Goal: Information Seeking & Learning: Learn about a topic

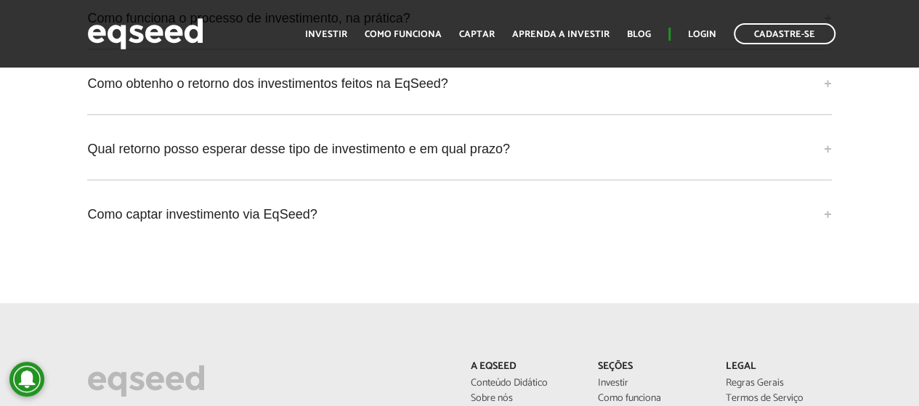
scroll to position [3341, 0]
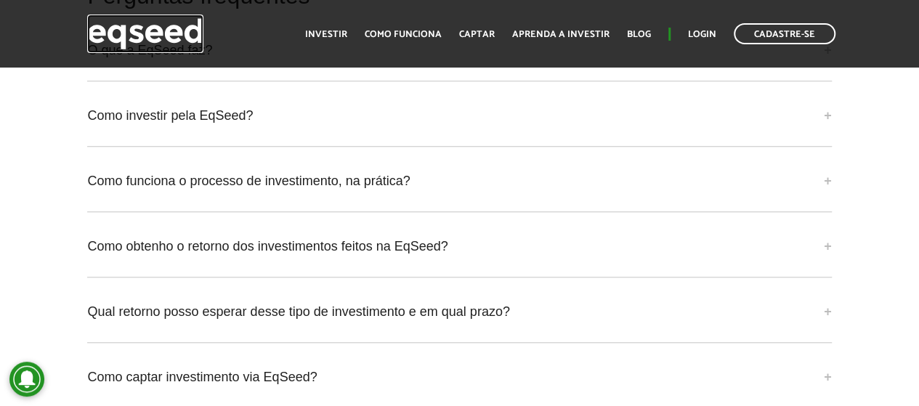
click at [185, 30] on img at bounding box center [145, 34] width 116 height 38
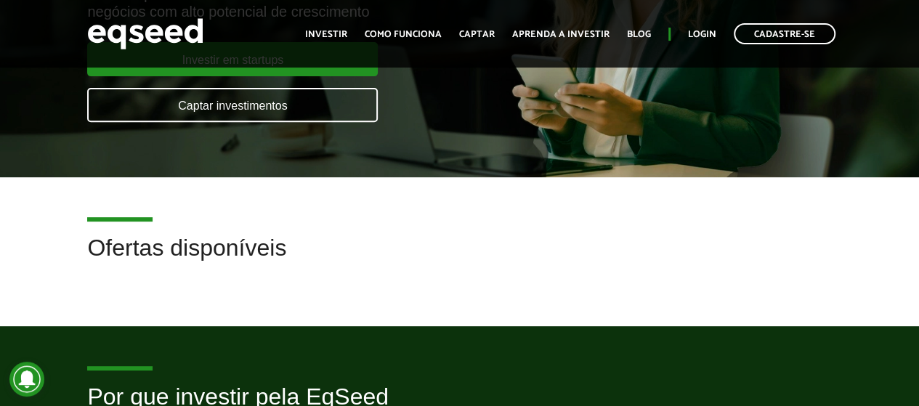
scroll to position [228, 0]
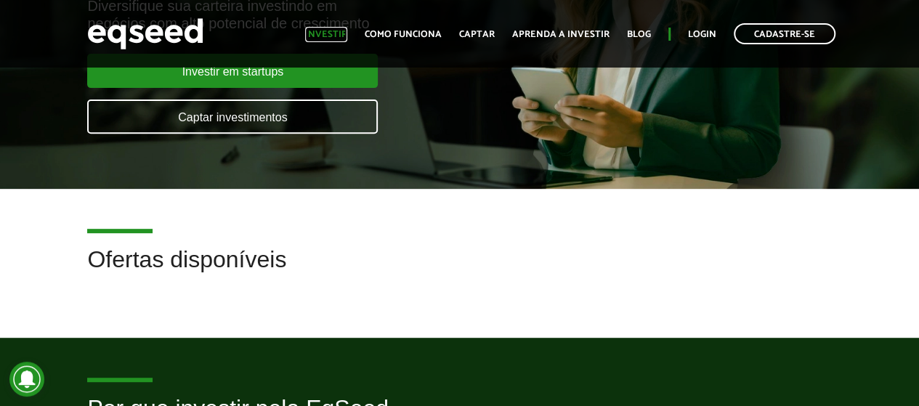
click at [347, 36] on link "Investir" at bounding box center [326, 34] width 42 height 9
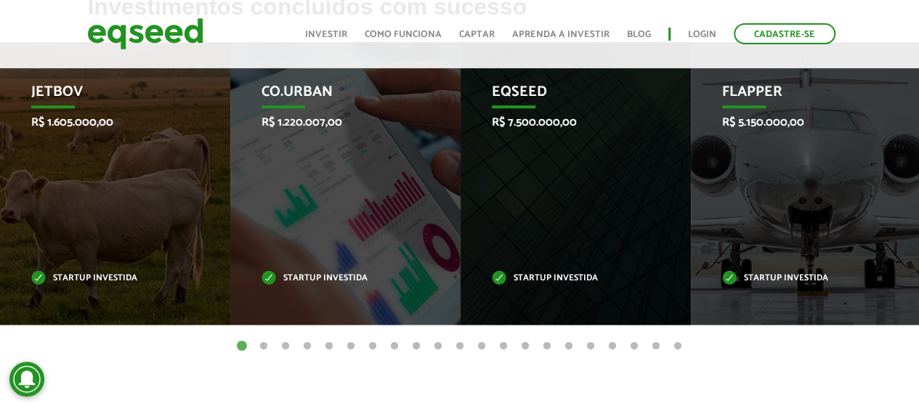
scroll to position [578, 0]
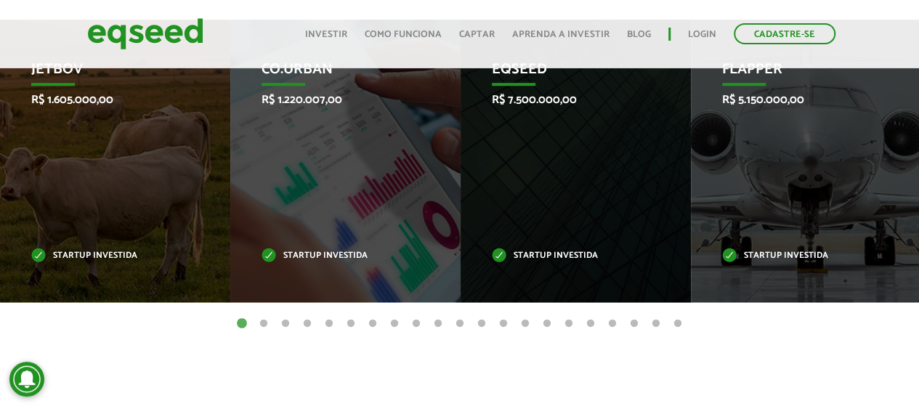
click at [261, 319] on button "2" at bounding box center [263, 324] width 15 height 15
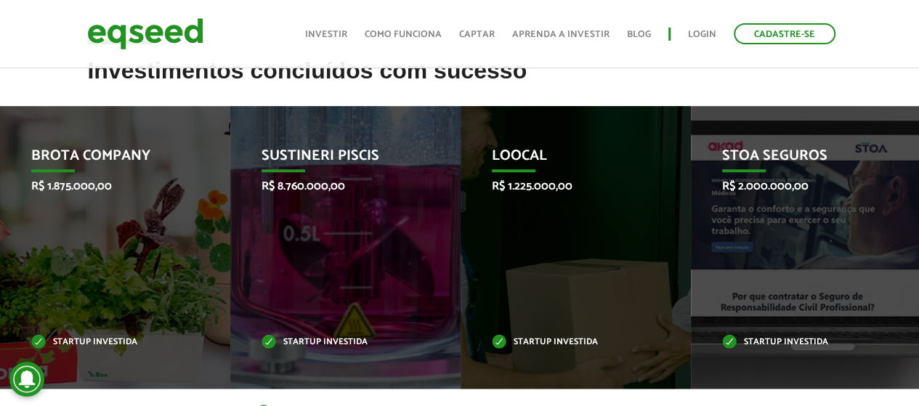
scroll to position [505, 0]
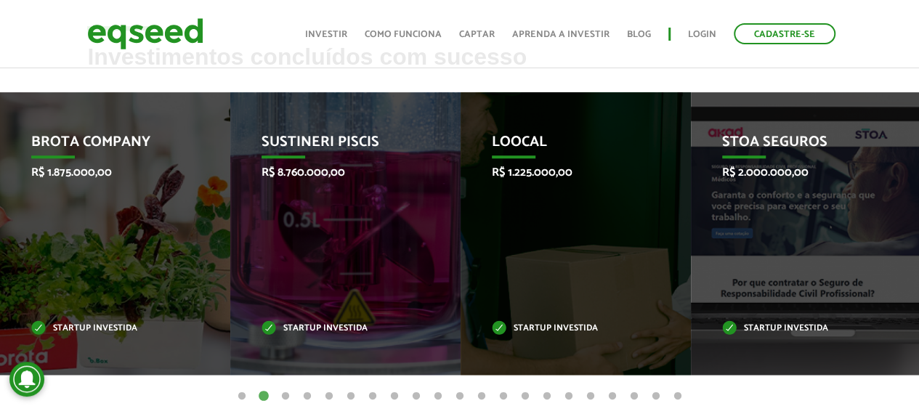
click at [285, 394] on button "3" at bounding box center [285, 396] width 15 height 15
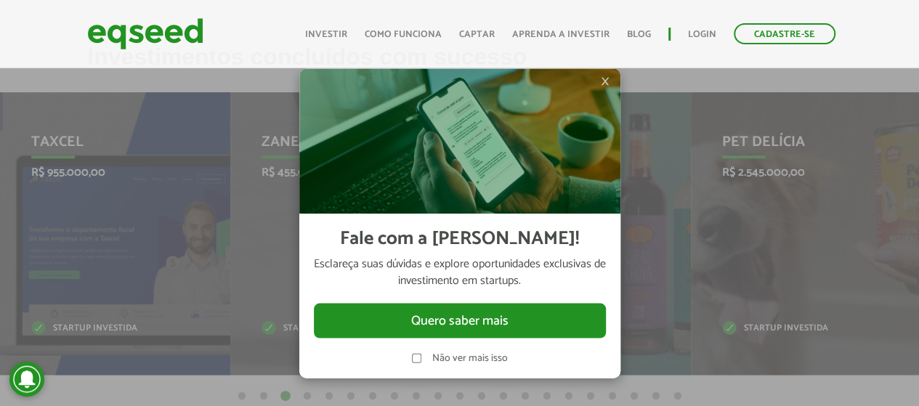
click at [606, 82] on span "×" at bounding box center [605, 80] width 9 height 17
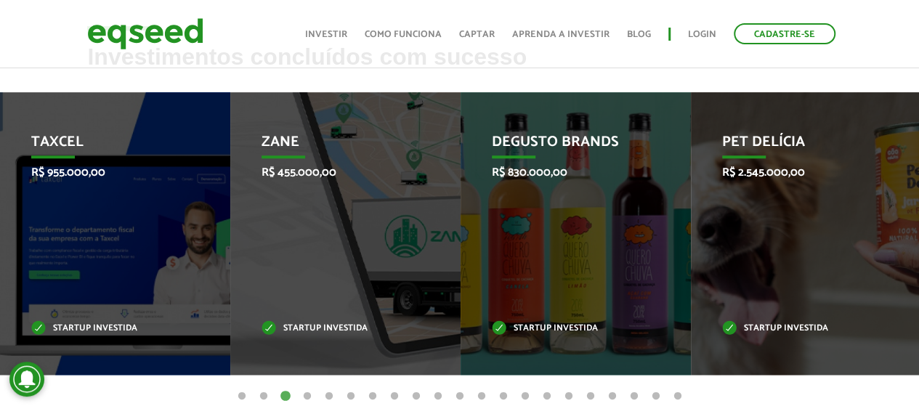
click at [305, 394] on button "4" at bounding box center [307, 396] width 15 height 15
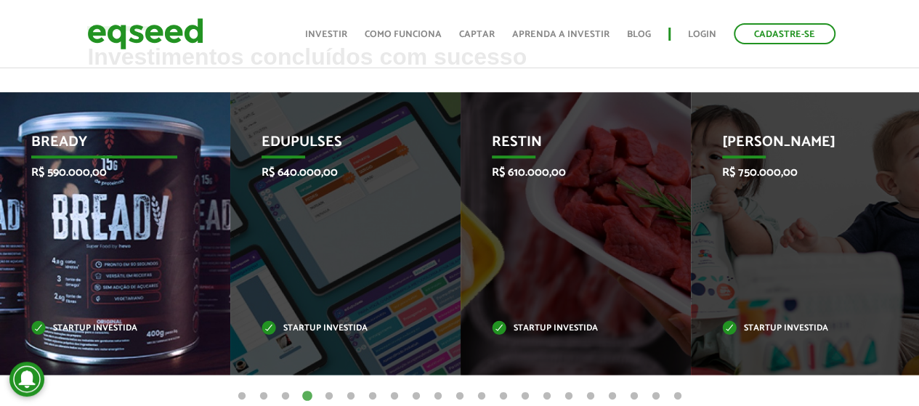
click at [73, 146] on p "Bready" at bounding box center [104, 146] width 146 height 25
click at [97, 336] on div "Bready R$ 590.000,00 Startup investida" at bounding box center [104, 233] width 208 height 283
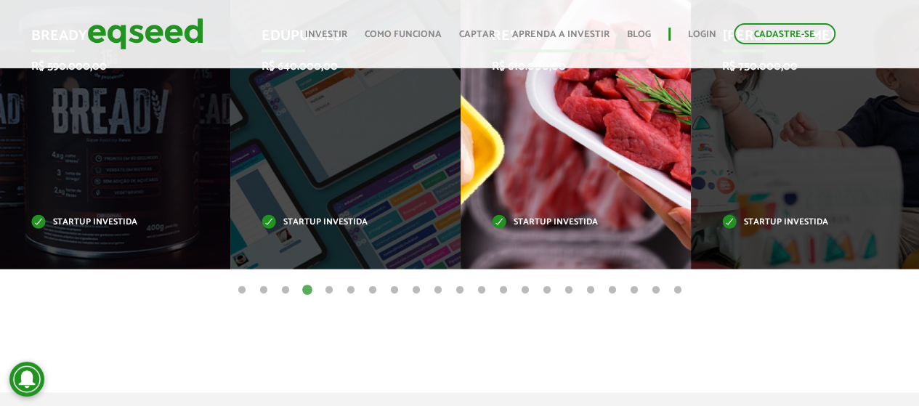
scroll to position [536, 0]
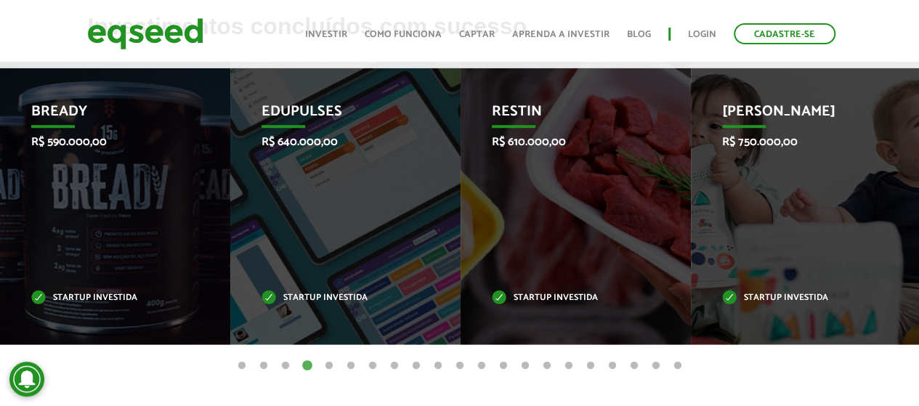
click at [327, 362] on button "5" at bounding box center [329, 366] width 15 height 15
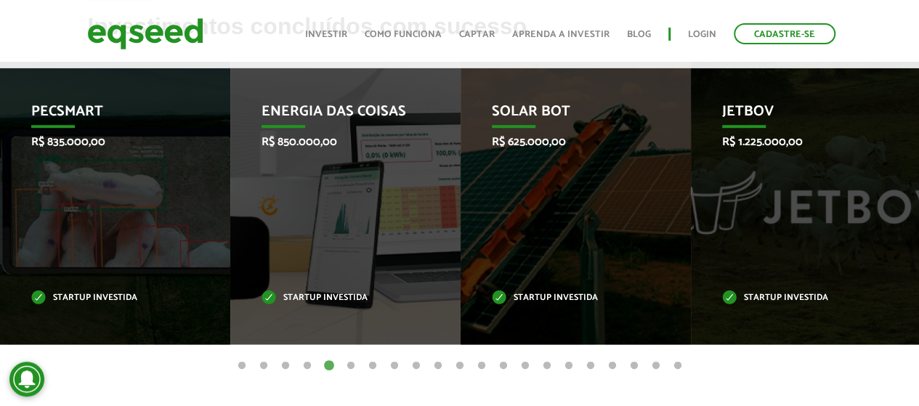
click at [350, 361] on button "6" at bounding box center [351, 366] width 15 height 15
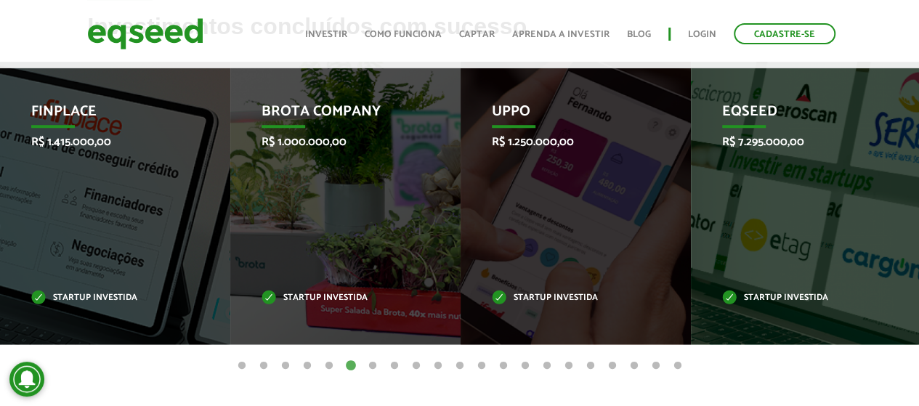
click at [371, 365] on button "7" at bounding box center [372, 366] width 15 height 15
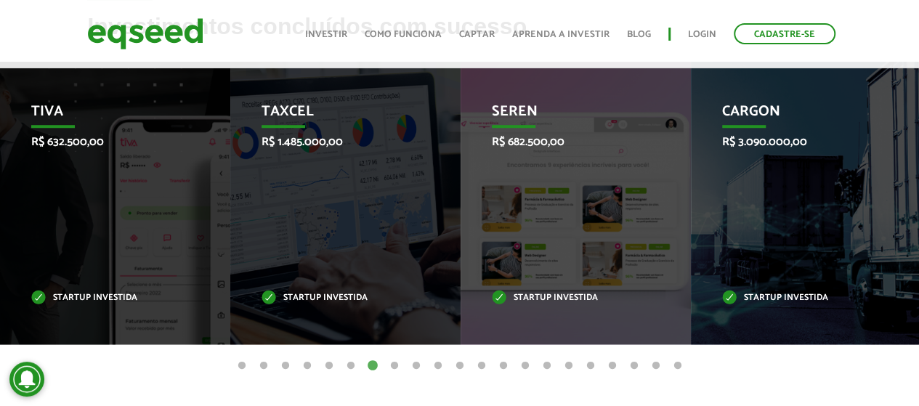
click at [388, 365] on button "8" at bounding box center [394, 366] width 15 height 15
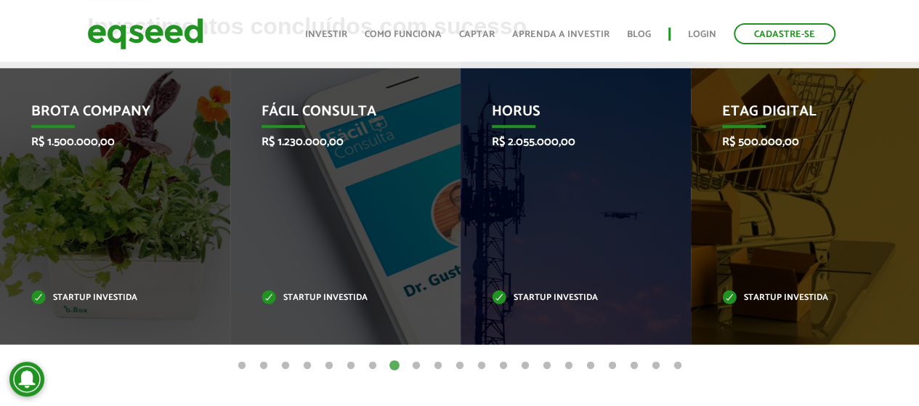
click at [415, 365] on button "9" at bounding box center [416, 366] width 15 height 15
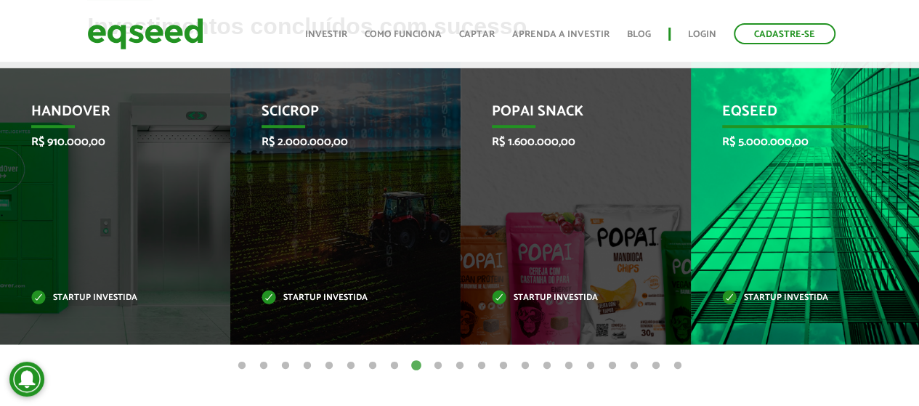
click at [751, 114] on p "EqSeed" at bounding box center [795, 115] width 146 height 25
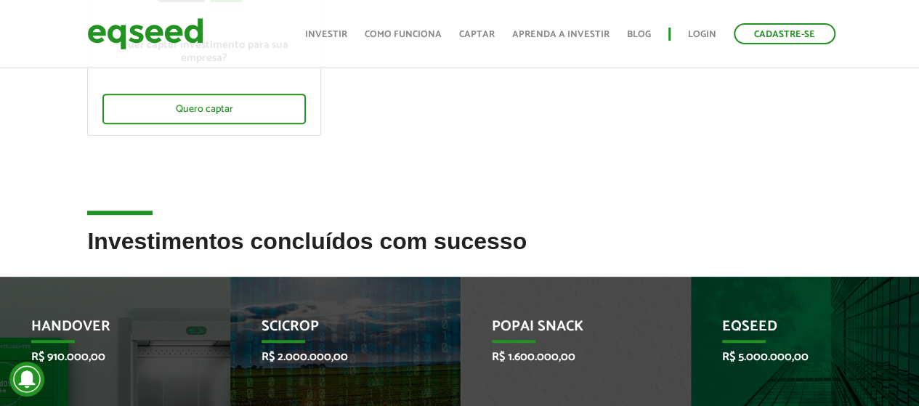
scroll to position [318, 0]
